Goal: Find specific page/section: Find specific page/section

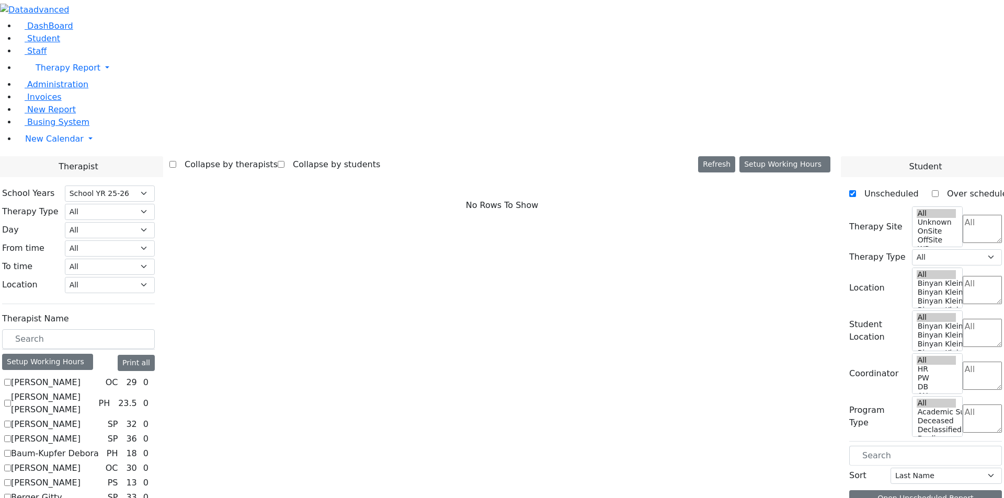
select select "212"
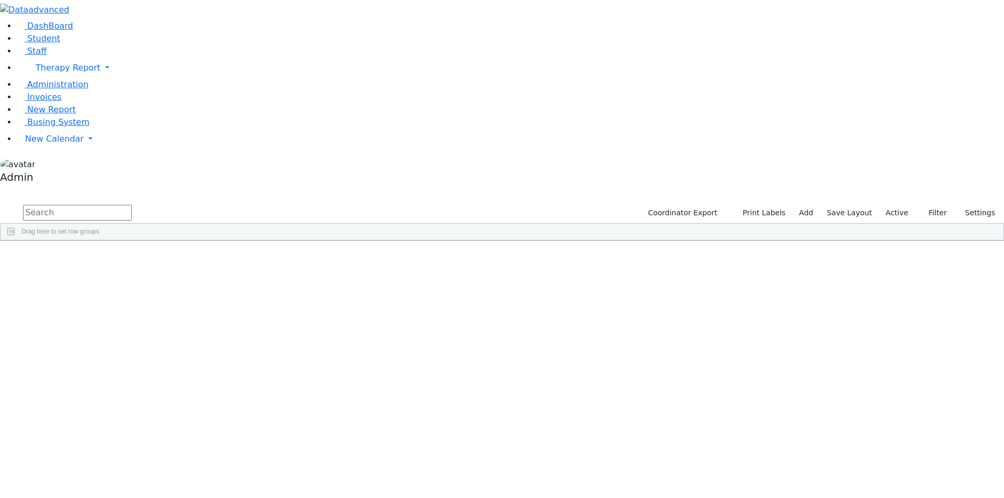
click at [172, 331] on div "Idy" at bounding box center [129, 338] width 86 height 15
